Goal: Task Accomplishment & Management: Use online tool/utility

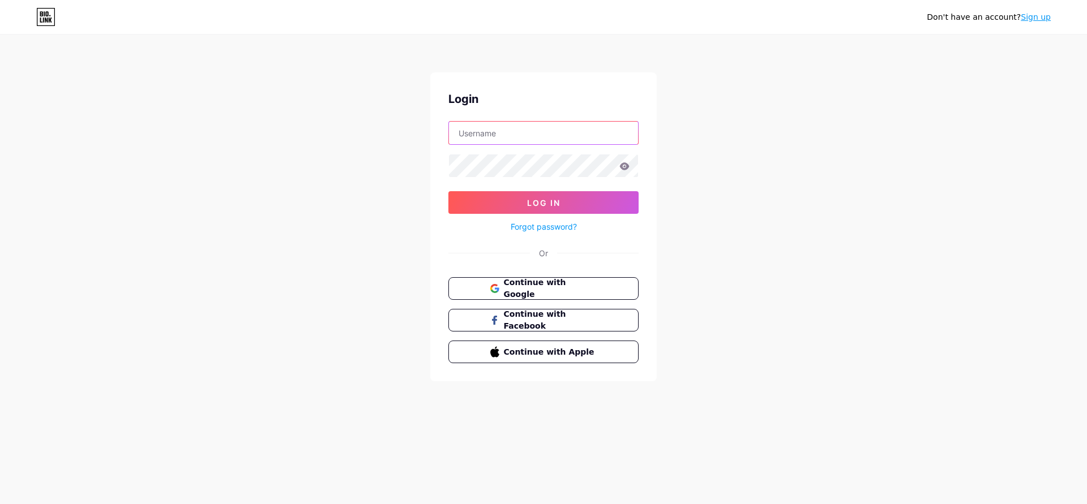
click at [473, 135] on input "text" at bounding box center [543, 133] width 189 height 23
paste input "[EMAIL_ADDRESS][DOMAIN_NAME]"
type input "[EMAIL_ADDRESS][DOMAIN_NAME]"
click at [542, 200] on span "Log In" at bounding box center [543, 203] width 33 height 10
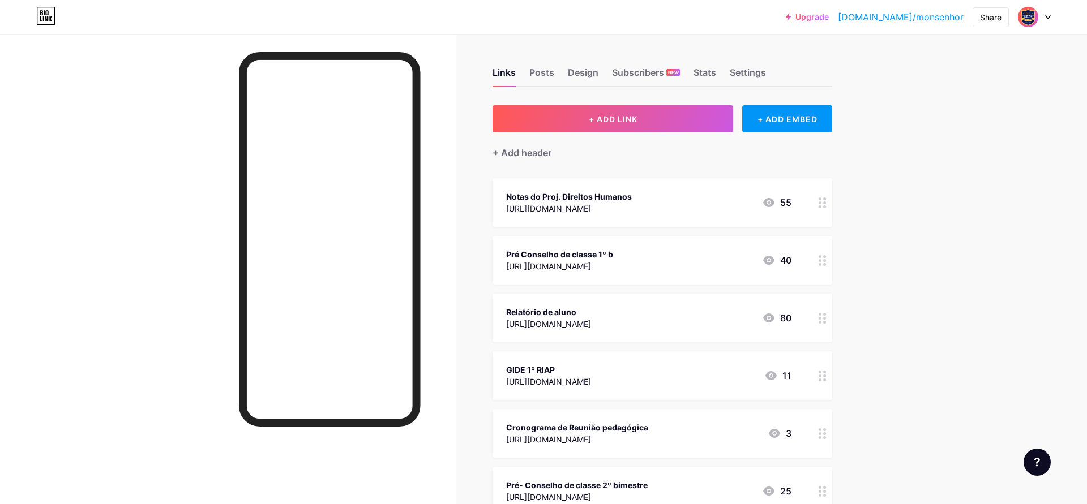
click at [200, 159] on div at bounding box center [228, 286] width 456 height 504
click at [799, 115] on div "+ ADD EMBED" at bounding box center [787, 118] width 90 height 27
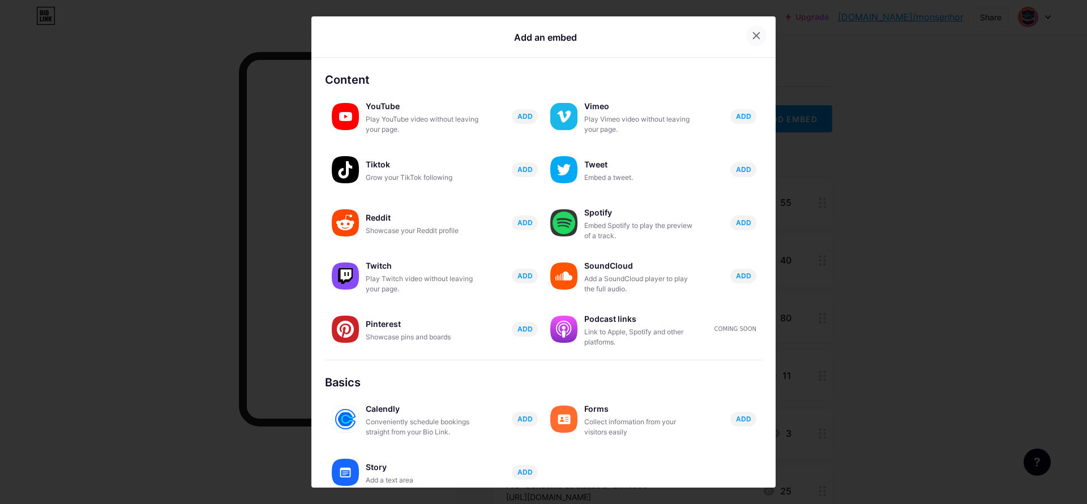
click at [758, 34] on icon at bounding box center [757, 35] width 6 height 6
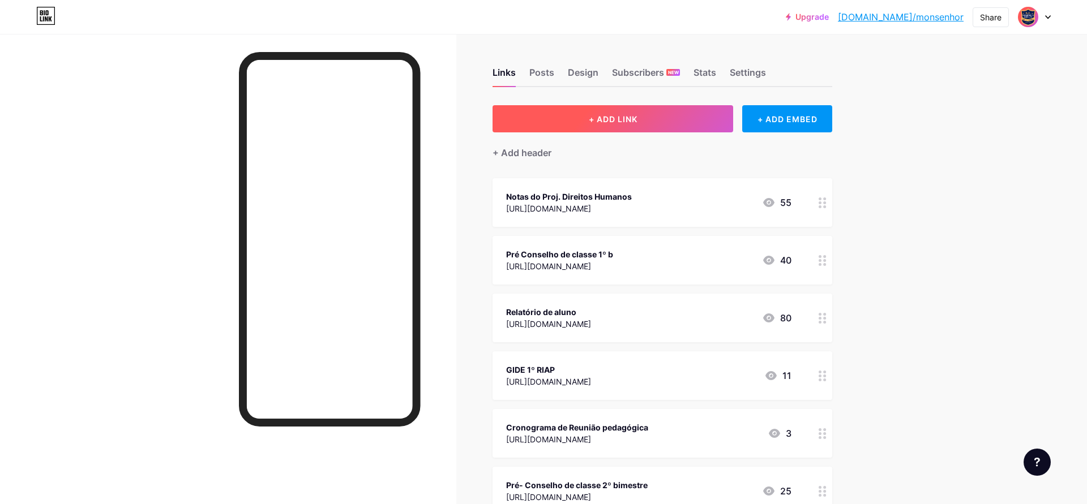
click at [601, 121] on span "+ ADD LINK" at bounding box center [613, 119] width 49 height 10
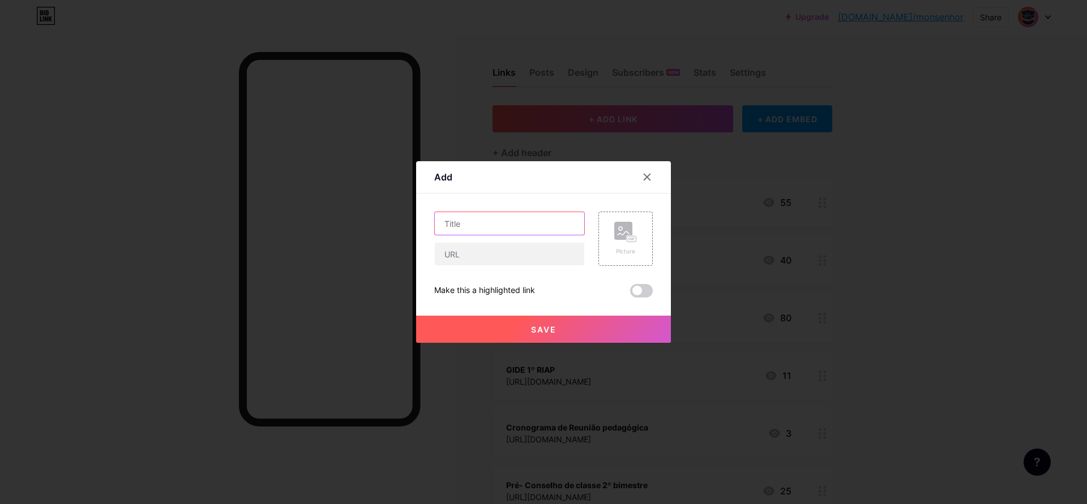
click at [450, 224] on input "text" at bounding box center [509, 223] width 149 height 23
type input "Projeto das juventudes"
click at [446, 257] on input "text" at bounding box center [509, 254] width 149 height 23
click at [451, 256] on input "text" at bounding box center [509, 254] width 149 height 23
paste input "[URL][DOMAIN_NAME]"
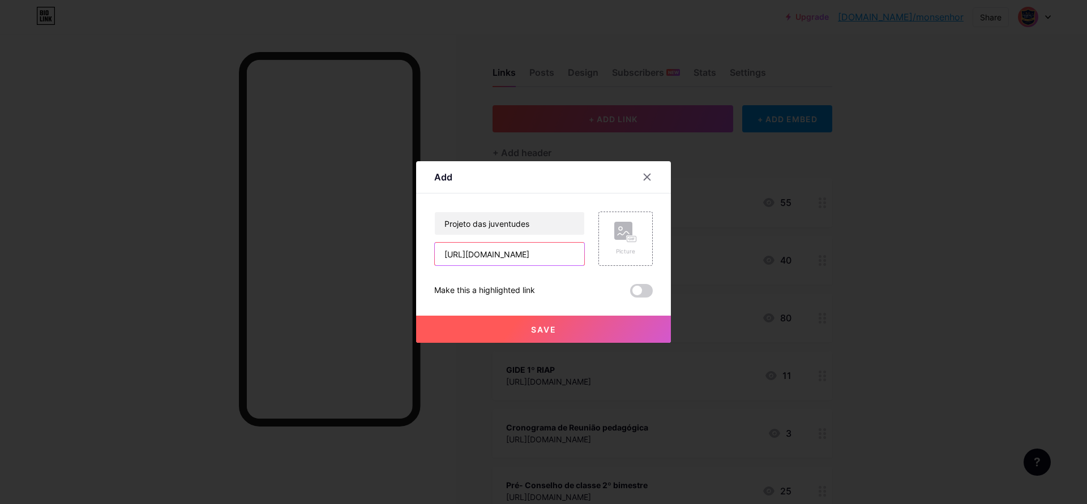
scroll to position [0, 433]
type input "[URL][DOMAIN_NAME]"
click at [544, 331] on span "Save" at bounding box center [543, 330] width 25 height 10
